Goal: Transaction & Acquisition: Purchase product/service

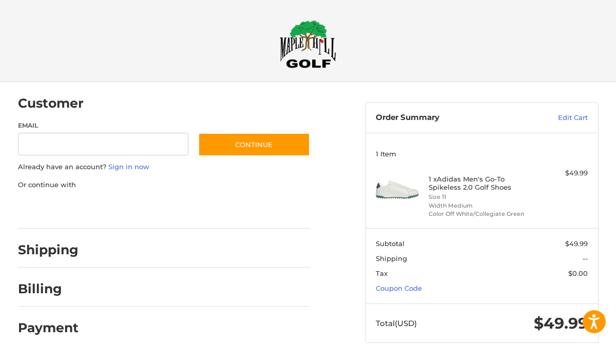
click at [366, 209] on section "1 Item 1 x Adidas Men's Go-To Spikeless 2.0 Golf Shoes Size 11 Width Medium Col…" at bounding box center [482, 180] width 232 height 95
click at [401, 285] on link "Coupon Code" at bounding box center [399, 288] width 46 height 8
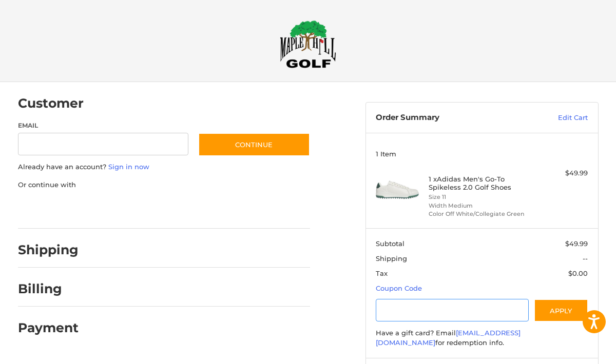
click at [401, 313] on input "Gift Certificate or Coupon Code" at bounding box center [452, 310] width 153 height 23
paste input "*********"
click at [562, 314] on button "Apply" at bounding box center [561, 310] width 54 height 23
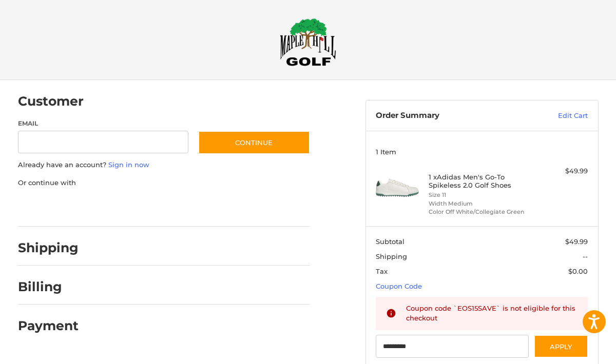
scroll to position [3, 0]
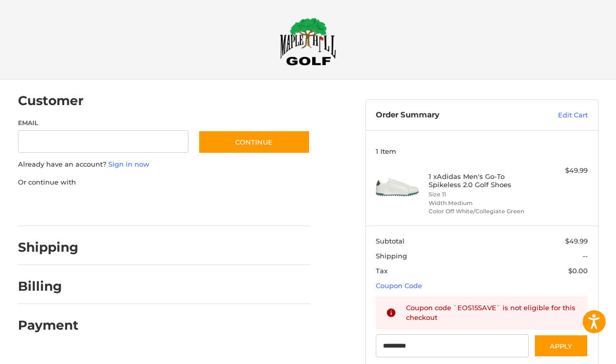
type input "******"
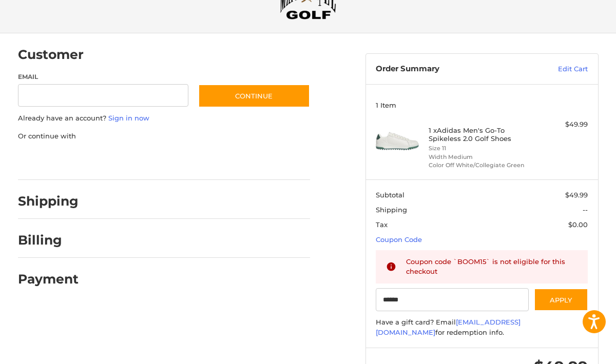
scroll to position [55, 0]
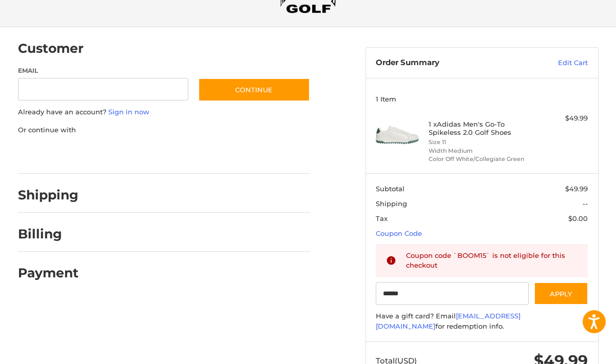
click at [479, 125] on h4 "1 x Adidas Men's Go-To Spikeless 2.0 Golf Shoes" at bounding box center [481, 128] width 104 height 17
click at [145, 88] on input "Email" at bounding box center [103, 89] width 170 height 23
drag, startPoint x: 138, startPoint y: 91, endPoint x: -12, endPoint y: 77, distance: 150.5
click at [0, 77] on html "**********" at bounding box center [308, 173] width 616 height 456
type input "**********"
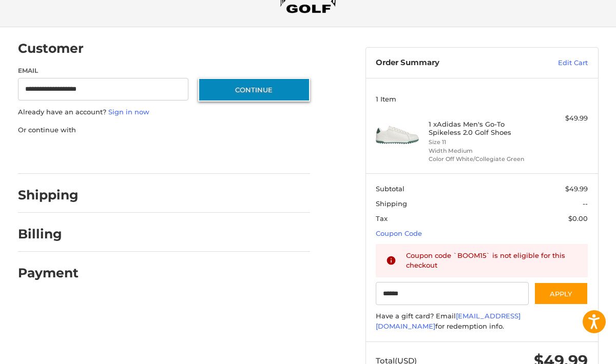
click at [227, 93] on button "Continue" at bounding box center [254, 90] width 112 height 24
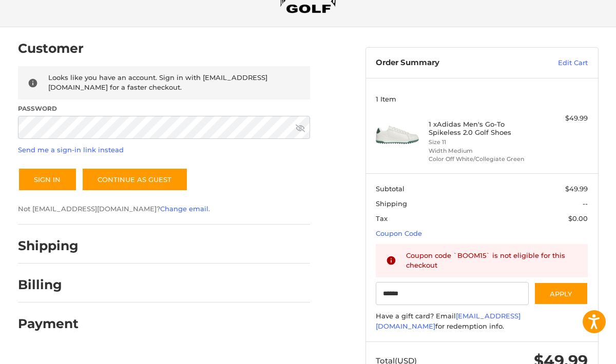
click at [447, 126] on h4 "1 x Adidas Men's Go-To Spikeless 2.0 Golf Shoes" at bounding box center [481, 128] width 104 height 17
drag, startPoint x: 447, startPoint y: 126, endPoint x: 469, endPoint y: 134, distance: 23.5
click at [469, 134] on h4 "1 x Adidas Men's Go-To Spikeless 2.0 Golf Shoes" at bounding box center [481, 128] width 104 height 17
copy h4 "Adidas Men's Go-To Spikeless 2.0"
click at [450, 128] on h4 "1 x Adidas Men's Go-To Spikeless 2.0 Golf Shoes" at bounding box center [481, 128] width 104 height 17
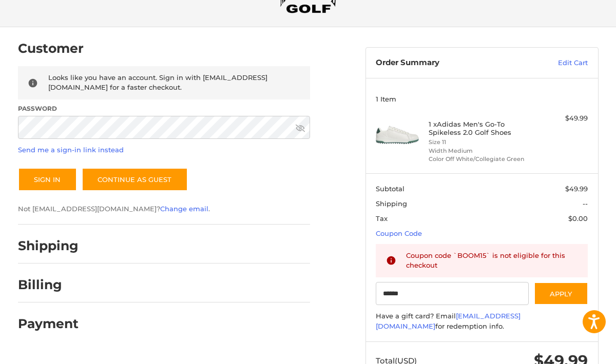
click at [406, 128] on img at bounding box center [397, 134] width 43 height 43
click at [395, 141] on img at bounding box center [397, 134] width 43 height 43
click at [468, 120] on h4 "1 x Adidas Men's Go-To Spikeless 2.0 Golf Shoes" at bounding box center [481, 128] width 104 height 17
click at [459, 118] on div "1 x Adidas Men's Go-To Spikeless 2.0 Golf Shoes Size 11 Width Medium Color Off …" at bounding box center [482, 138] width 106 height 50
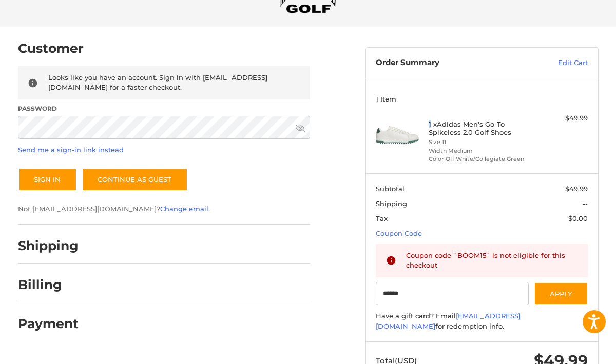
click at [459, 118] on div "1 x Adidas Men's Go-To Spikeless 2.0 Golf Shoes Size 11 Width Medium Color Off …" at bounding box center [482, 138] width 106 height 50
click at [455, 121] on h4 "1 x Adidas Men's Go-To Spikeless 2.0 Golf Shoes" at bounding box center [481, 128] width 104 height 17
drag, startPoint x: 455, startPoint y: 121, endPoint x: 502, endPoint y: 132, distance: 48.5
click at [502, 132] on h4 "1 x Adidas Men's Go-To Spikeless 2.0 Golf Shoes" at bounding box center [481, 128] width 104 height 17
copy h4 "Adidas Men's Go-To Spikeless 2.0 Golf Shoes"
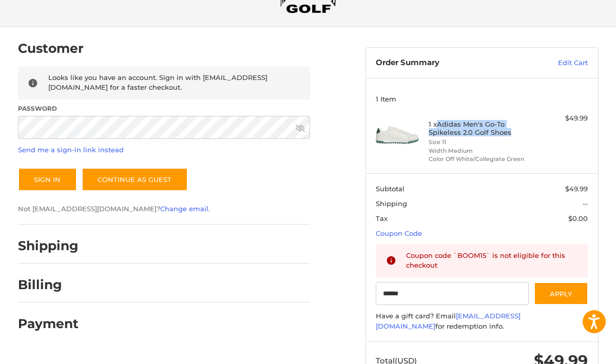
scroll to position [0, 0]
